Goal: Task Accomplishment & Management: Use online tool/utility

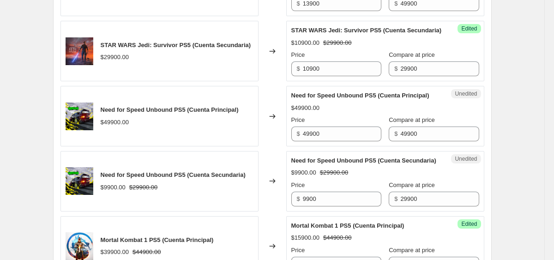
scroll to position [1298, 0]
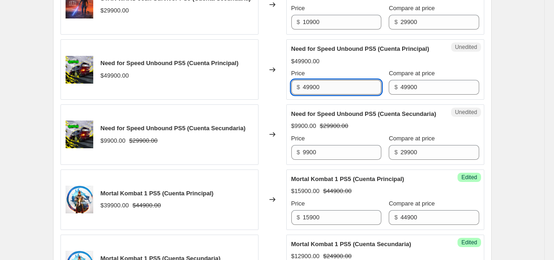
click at [317, 95] on input "49900" at bounding box center [342, 87] width 78 height 15
type input "10900"
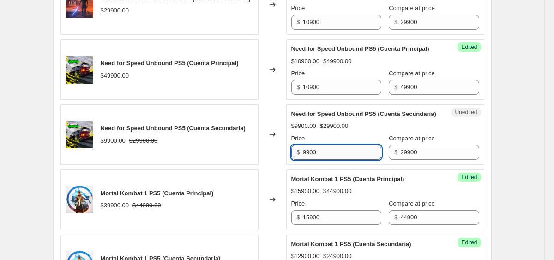
click at [322, 160] on input "9900" at bounding box center [342, 152] width 78 height 15
type input "9"
type input "6900"
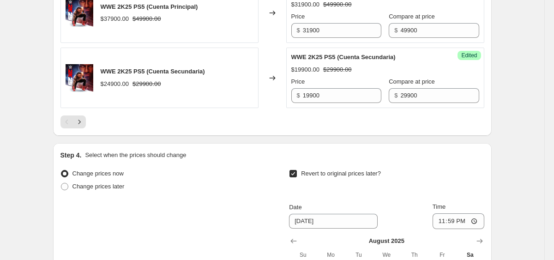
scroll to position [2121, 0]
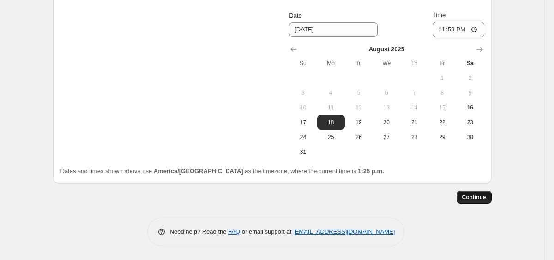
click at [483, 199] on span "Continue" at bounding box center [474, 196] width 24 height 7
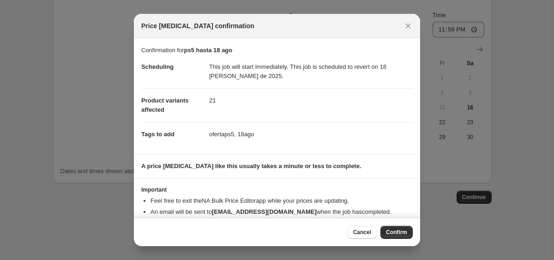
scroll to position [19, 0]
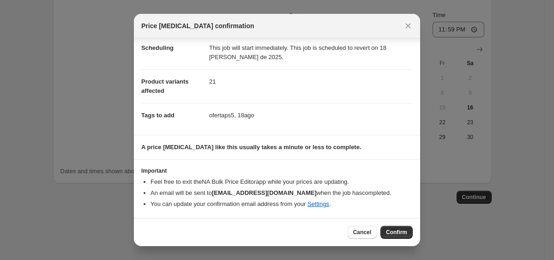
click at [259, 186] on ul "Feel free to exit the NA Bulk Price Editor app while your prices are updating. …" at bounding box center [276, 192] width 271 height 31
click at [390, 233] on span "Confirm" at bounding box center [396, 231] width 21 height 7
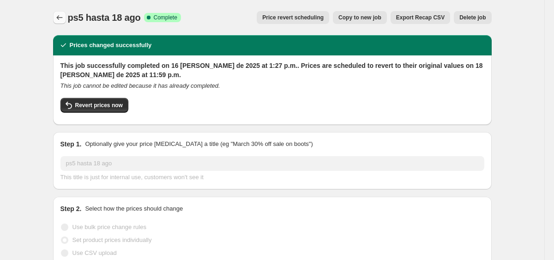
click at [63, 21] on icon "Price change jobs" at bounding box center [59, 17] width 9 height 9
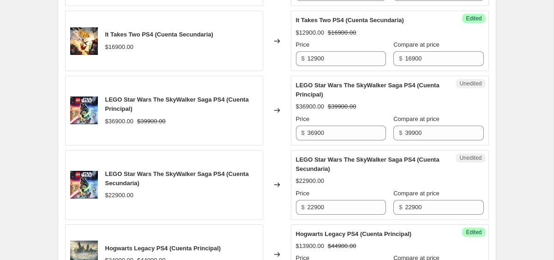
scroll to position [962, 0]
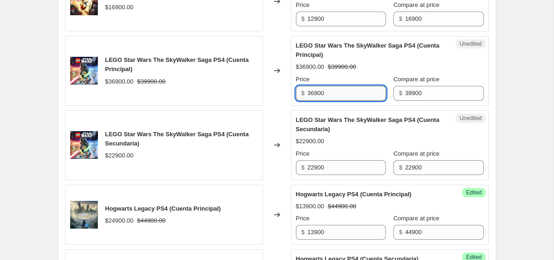
click at [329, 97] on input "36900" at bounding box center [346, 93] width 78 height 15
type input "12900"
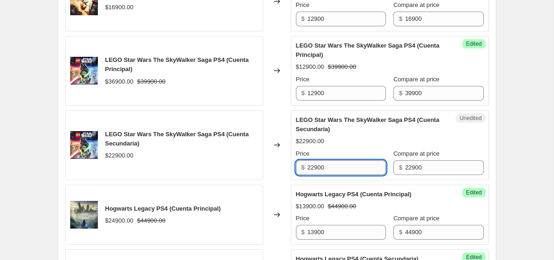
click at [339, 168] on input "22900" at bounding box center [346, 167] width 78 height 15
type input "9900"
click at [503, 169] on div "Create new price change job. This page is ready Create new price change job Dra…" at bounding box center [277, 40] width 460 height 2005
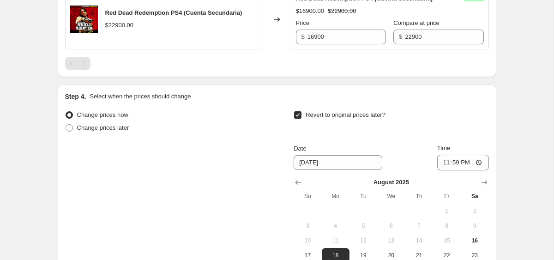
scroll to position [1770, 0]
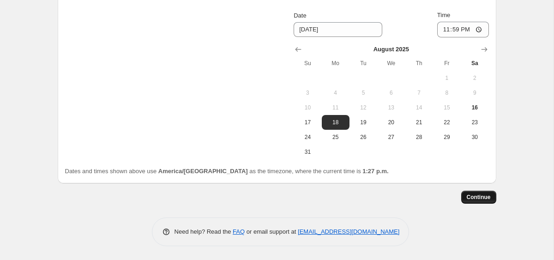
click at [478, 201] on span "Continue" at bounding box center [478, 196] width 24 height 7
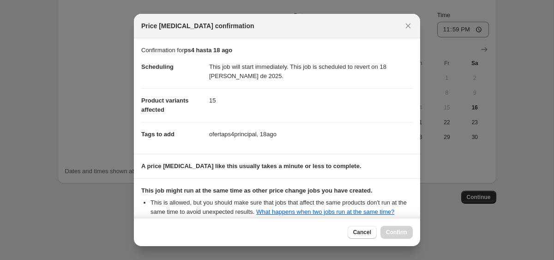
scroll to position [114, 0]
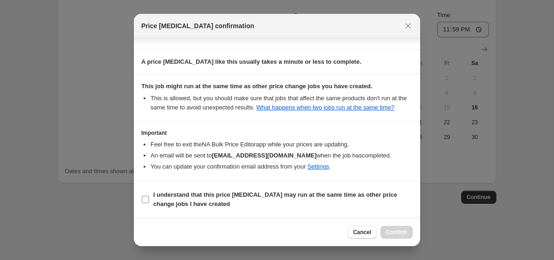
click at [320, 204] on span "I understand that this price change job may run at the same time as other price…" at bounding box center [282, 199] width 259 height 18
click at [149, 203] on input "I understand that this price change job may run at the same time as other price…" at bounding box center [145, 199] width 7 height 7
checkbox input "true"
click at [402, 230] on span "Confirm" at bounding box center [396, 231] width 21 height 7
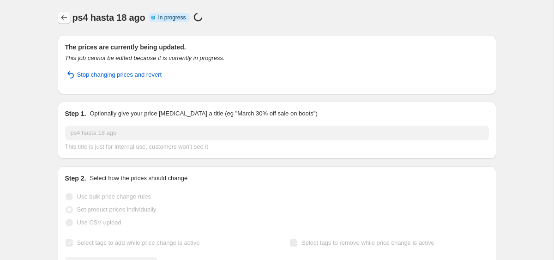
click at [69, 20] on button "Price change jobs" at bounding box center [64, 17] width 13 height 13
